Goal: Information Seeking & Learning: Learn about a topic

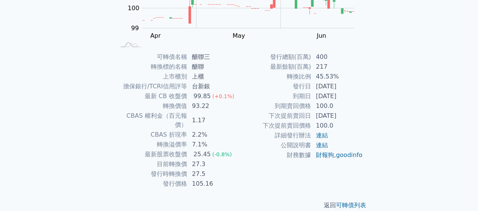
scroll to position [138, 0]
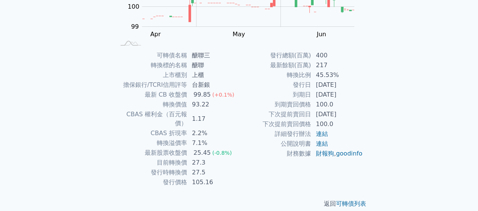
click at [396, 89] on div "可轉債列表 財務數據 可轉債列表 財務數據 登入／註冊 登入／註冊 可轉債列表 › 41683 醣聯三 41683 醣聯三 可轉債詳細資訊 Zoom Out …" at bounding box center [239, 41] width 478 height 359
drag, startPoint x: 317, startPoint y: 66, endPoint x: 334, endPoint y: 64, distance: 17.9
click at [334, 64] on td "217" at bounding box center [337, 65] width 52 height 10
click at [338, 70] on td "217" at bounding box center [337, 65] width 52 height 10
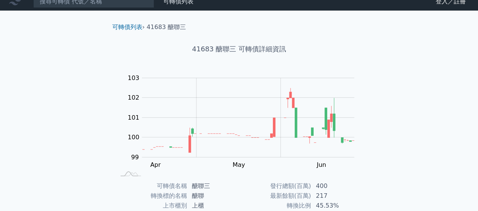
scroll to position [0, 0]
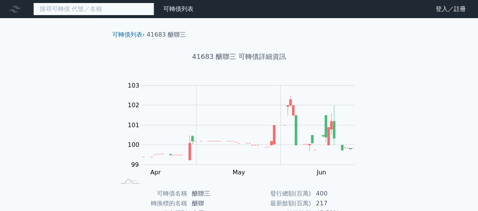
click at [97, 4] on input at bounding box center [93, 9] width 121 height 13
click at [78, 12] on input at bounding box center [93, 9] width 121 height 13
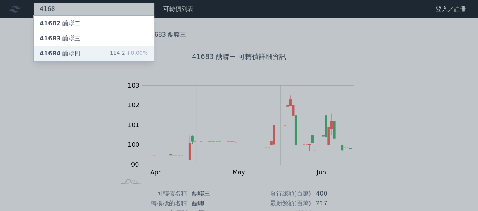
type input "4168"
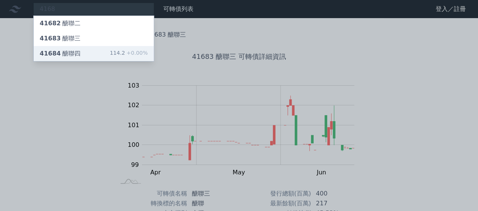
click at [68, 51] on div "41684 醣聯四" at bounding box center [60, 53] width 41 height 9
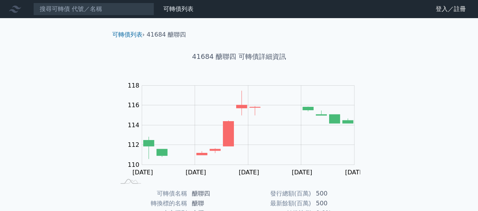
scroll to position [113, 0]
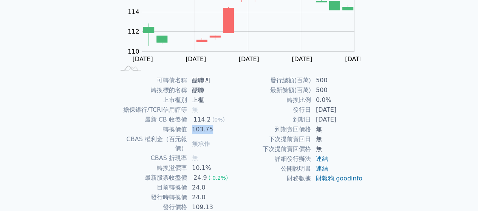
drag, startPoint x: 193, startPoint y: 127, endPoint x: 218, endPoint y: 128, distance: 25.7
click at [218, 128] on td "103.75" at bounding box center [213, 130] width 52 height 10
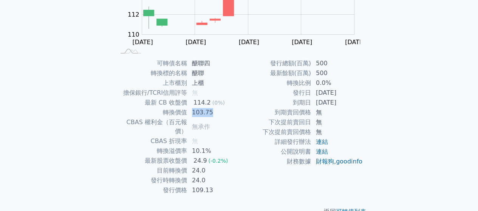
scroll to position [138, 0]
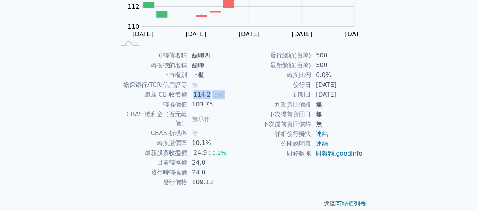
drag, startPoint x: 194, startPoint y: 90, endPoint x: 227, endPoint y: 93, distance: 32.6
click at [227, 93] on td "114.2 (0%)" at bounding box center [213, 95] width 52 height 10
click at [232, 102] on td "103.75" at bounding box center [213, 105] width 52 height 10
drag, startPoint x: 193, startPoint y: 172, endPoint x: 213, endPoint y: 172, distance: 19.6
click at [213, 178] on td "109.13" at bounding box center [213, 183] width 52 height 10
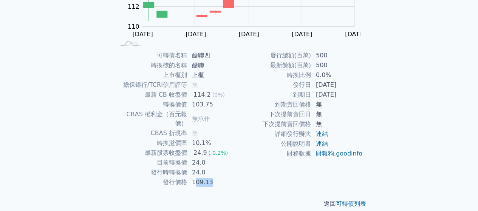
click at [226, 178] on td "109.13" at bounding box center [213, 183] width 52 height 10
drag, startPoint x: 194, startPoint y: 152, endPoint x: 214, endPoint y: 168, distance: 25.9
click at [214, 168] on tbody "可轉債名稱 醣聯四 轉換標的名稱 醣聯 上市櫃別 上櫃 擔保銀行/TCRI信用評等 無 最新 CB 收盤價 114.2 (0%) 轉換價值 103.75 CB…" at bounding box center [177, 119] width 124 height 137
click at [248, 159] on td "財務數據" at bounding box center [275, 154] width 72 height 10
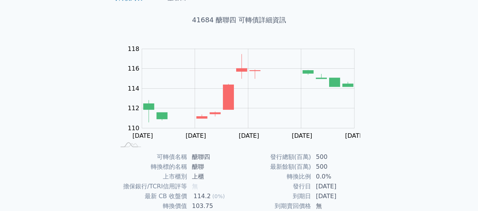
scroll to position [25, 0]
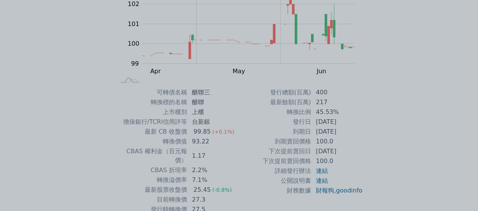
scroll to position [113, 0]
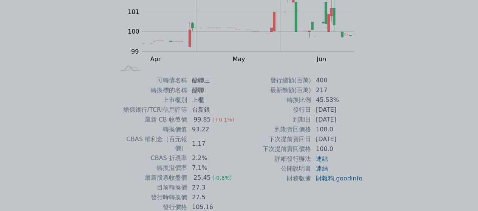
click at [306, 99] on div at bounding box center [239, 105] width 478 height 211
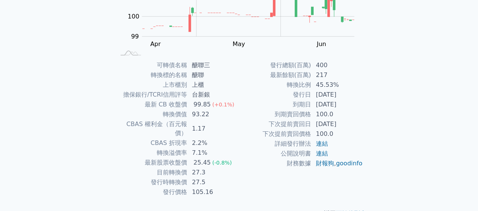
scroll to position [0, 0]
